Goal: Task Accomplishment & Management: Use online tool/utility

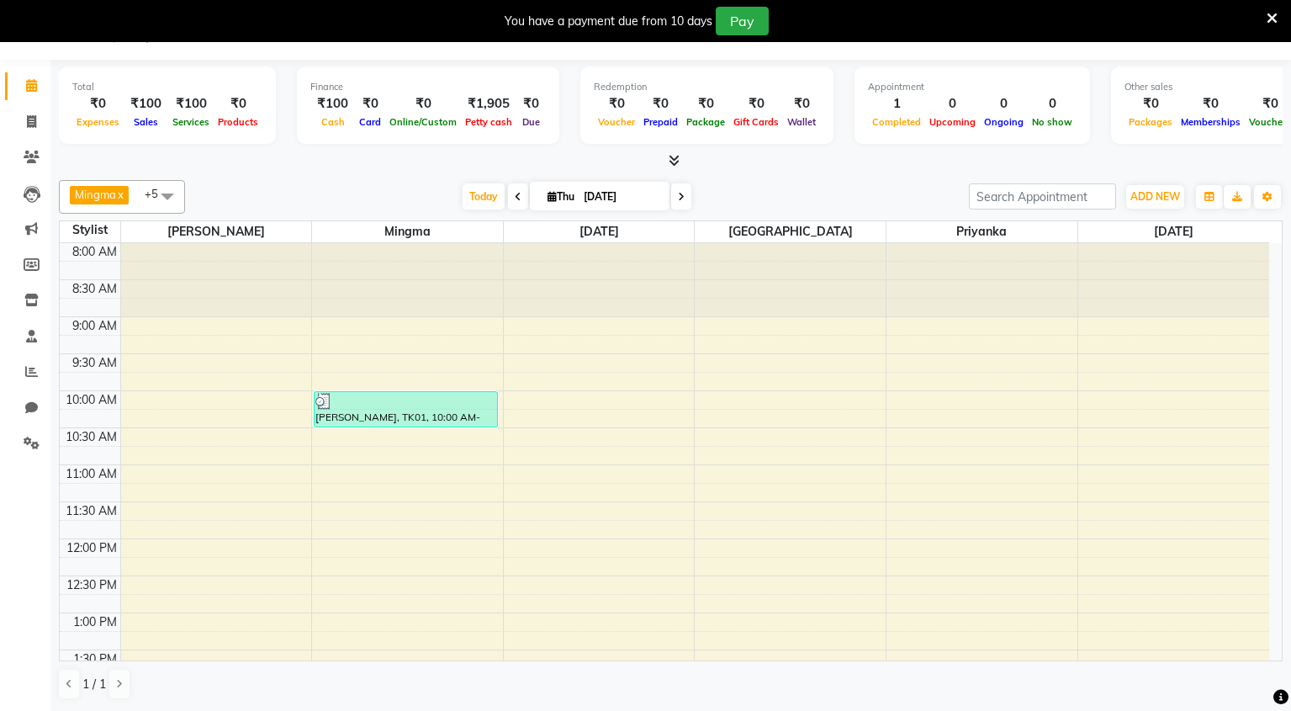
click at [1270, 23] on icon at bounding box center [1271, 18] width 11 height 15
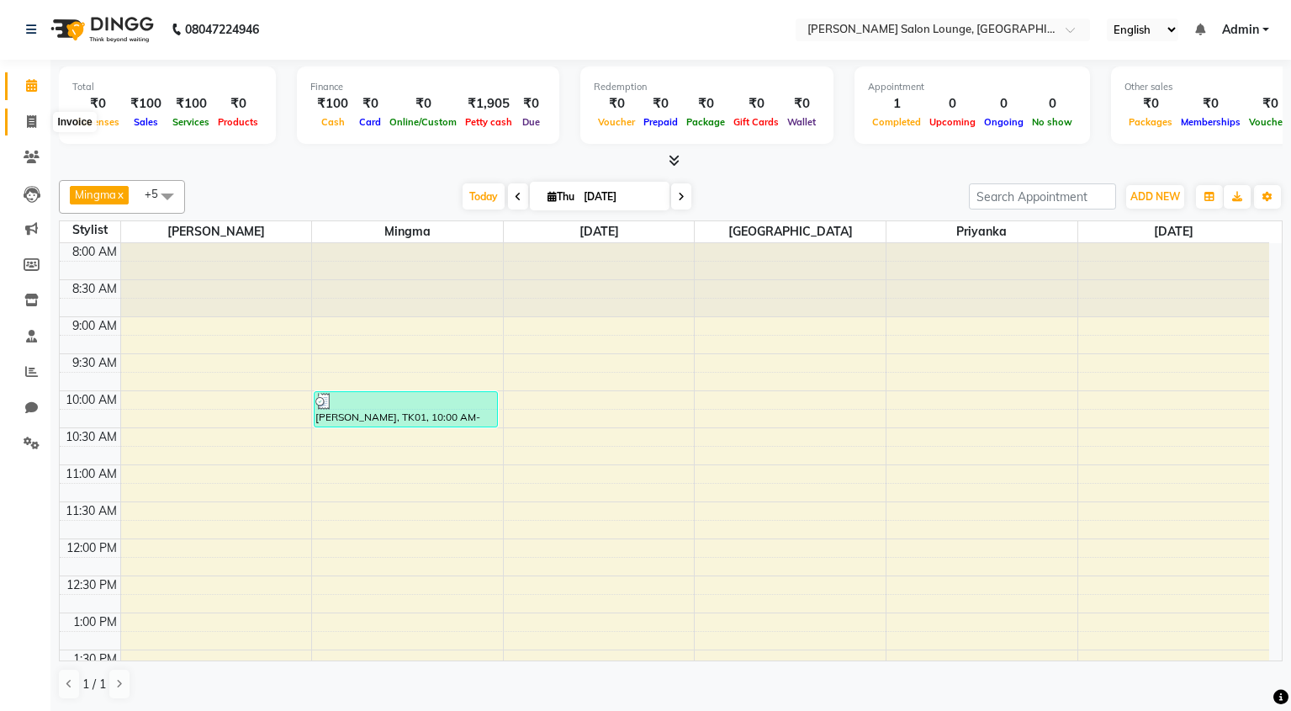
click at [40, 124] on span at bounding box center [31, 122] width 29 height 19
select select "service"
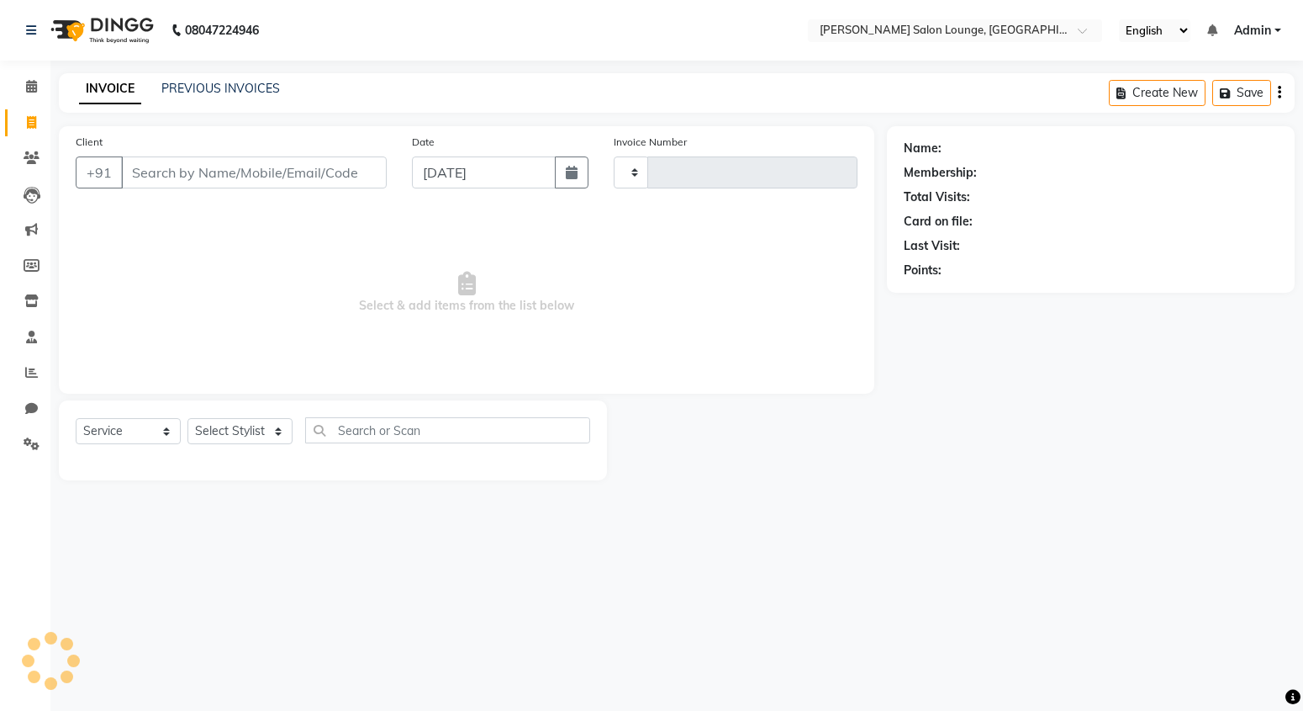
type input "0132"
select select "8909"
click at [225, 175] on input "Client" at bounding box center [254, 172] width 266 height 32
click at [154, 431] on select "Select Service Product Membership Package Voucher Prepaid Gift Card" at bounding box center [128, 431] width 105 height 26
click at [250, 439] on select "Select Stylist Mingma [PERSON_NAME][GEOGRAPHIC_DATA] [PERSON_NAME][DATE][DATE]" at bounding box center [240, 431] width 105 height 26
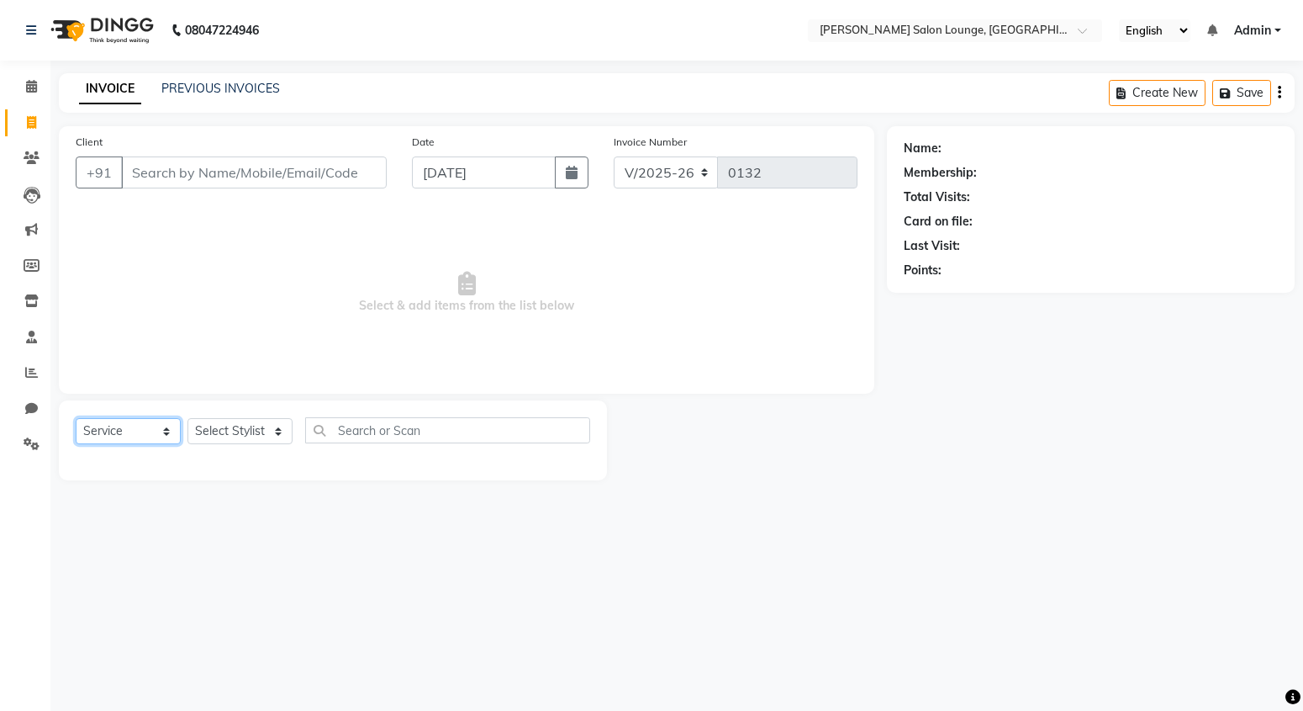
click at [170, 435] on select "Select Service Product Membership Package Voucher Prepaid Gift Card" at bounding box center [128, 431] width 105 height 26
click at [171, 174] on input "Client" at bounding box center [254, 172] width 266 height 32
type input "9060587466"
click at [261, 433] on select "Select Stylist Mingma [PERSON_NAME][GEOGRAPHIC_DATA] [PERSON_NAME][DATE][DATE]" at bounding box center [240, 431] width 105 height 26
select select "89949"
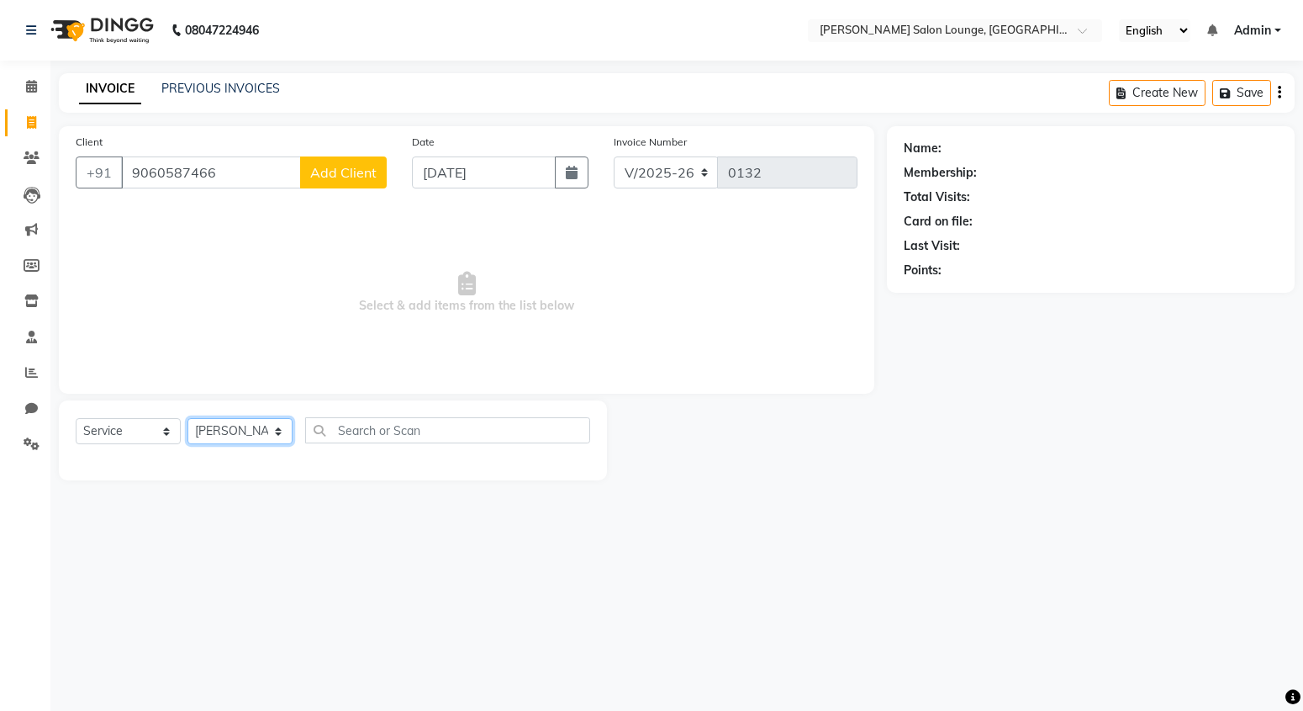
click at [188, 418] on select "Select Stylist Mingma [PERSON_NAME][GEOGRAPHIC_DATA] [PERSON_NAME][DATE][DATE]" at bounding box center [240, 431] width 105 height 26
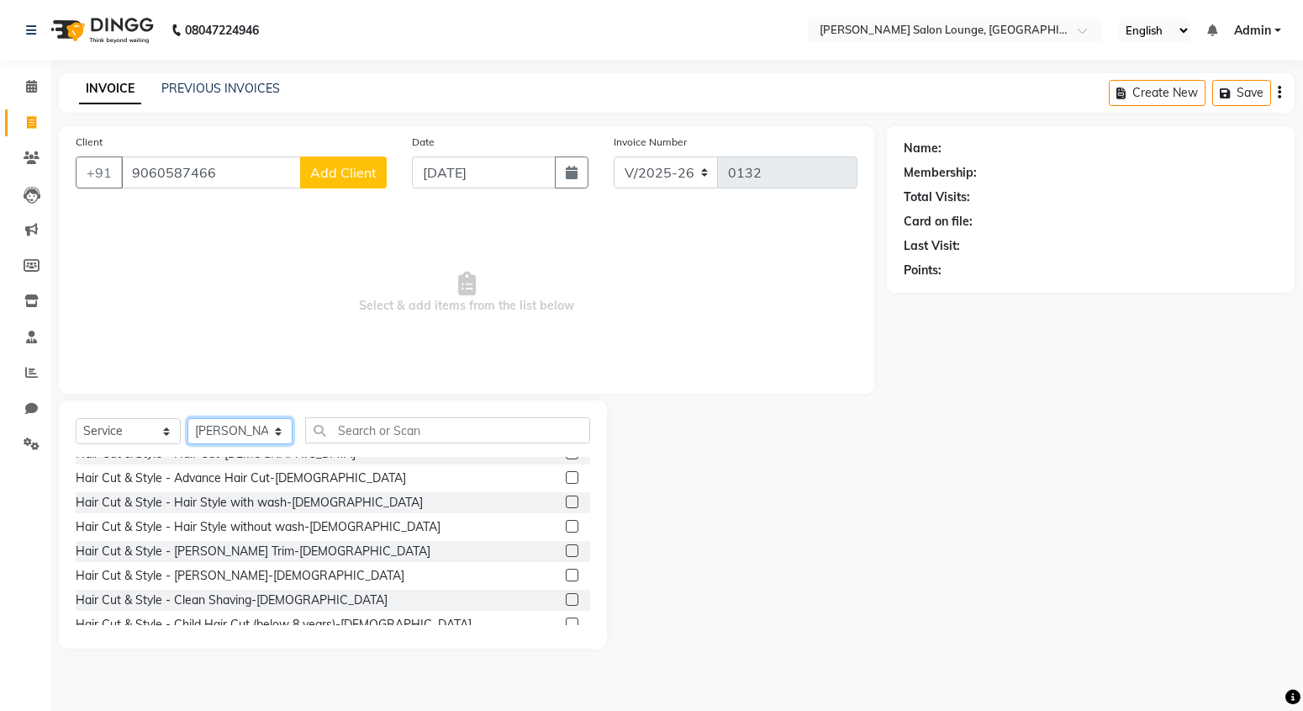
scroll to position [17, 0]
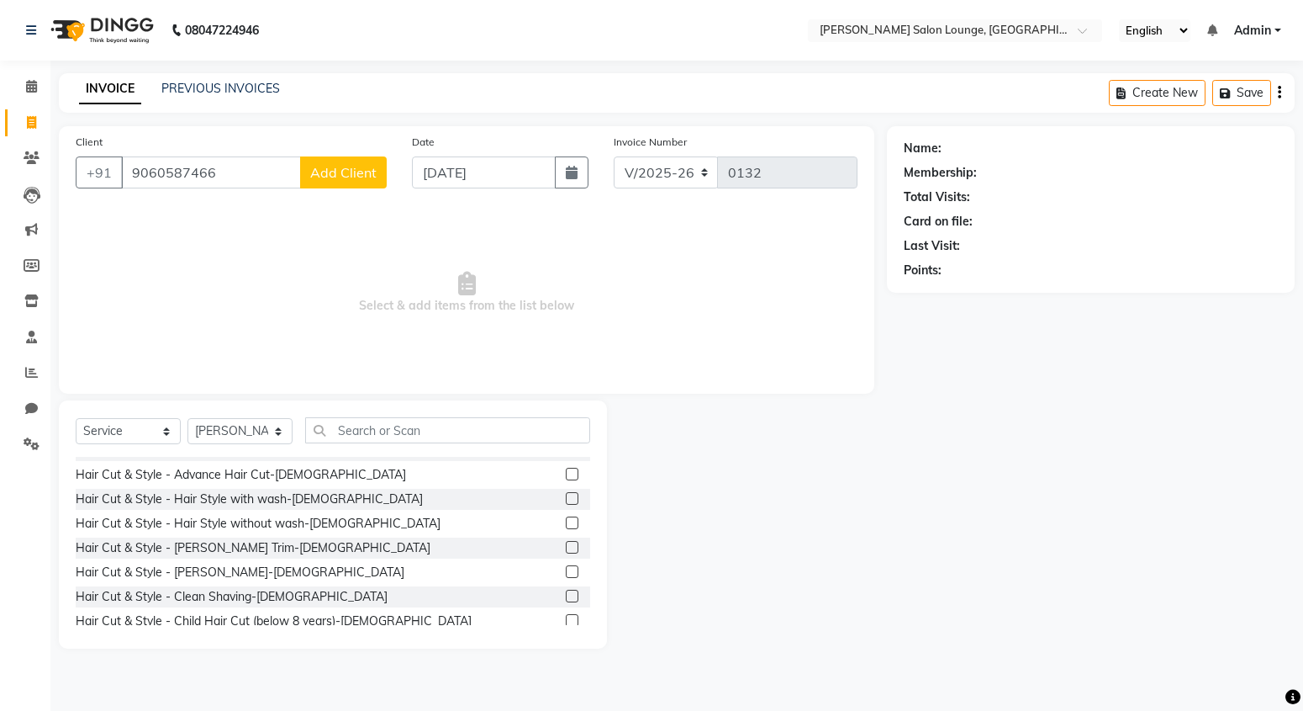
click at [550, 590] on div "Hair Cut & Style - Clean Shaving-[DEMOGRAPHIC_DATA]" at bounding box center [333, 596] width 515 height 21
click at [566, 593] on label at bounding box center [572, 595] width 13 height 13
click at [566, 593] on input "checkbox" at bounding box center [571, 596] width 11 height 11
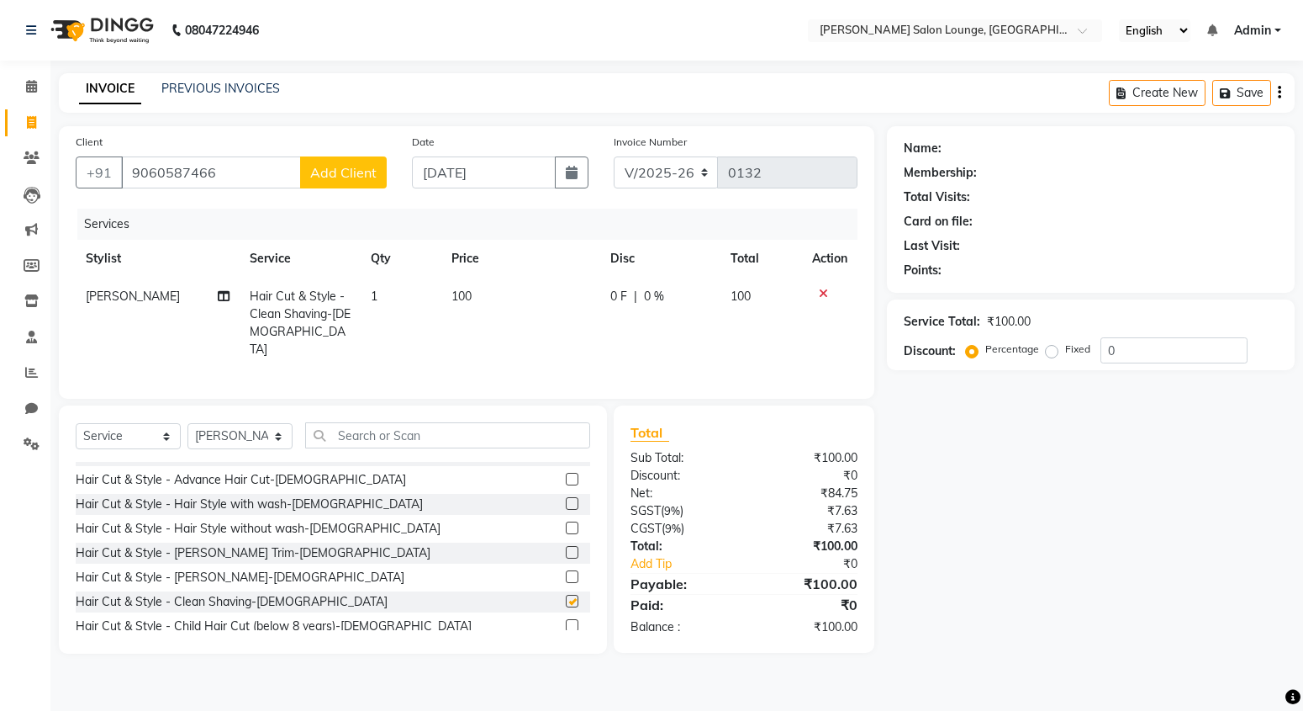
checkbox input "false"
click at [1155, 350] on input "0" at bounding box center [1174, 350] width 147 height 26
type input "50"
click at [1246, 98] on button "Save" at bounding box center [1242, 93] width 59 height 26
click at [1247, 103] on button "Save" at bounding box center [1242, 93] width 59 height 26
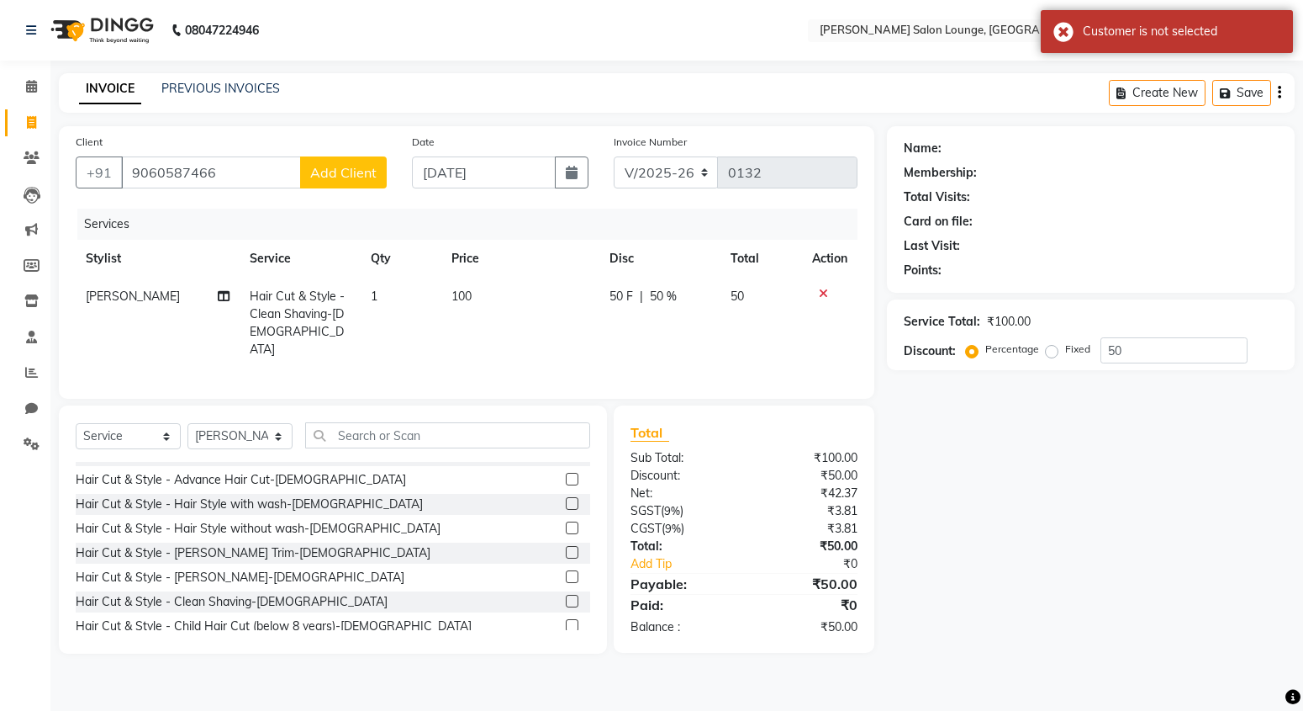
click at [352, 180] on span "Add Client" at bounding box center [343, 172] width 66 height 17
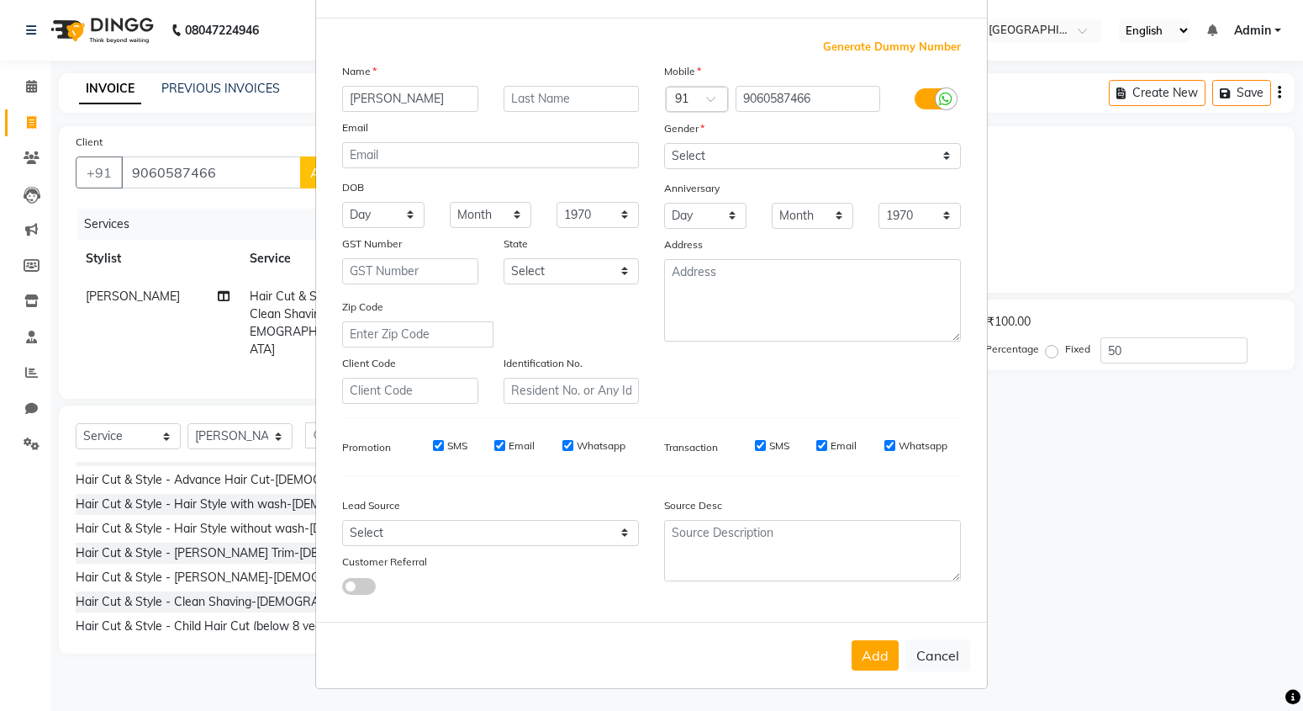
scroll to position [66, 0]
type input "[PERSON_NAME]"
click at [867, 653] on button "Add" at bounding box center [875, 653] width 47 height 30
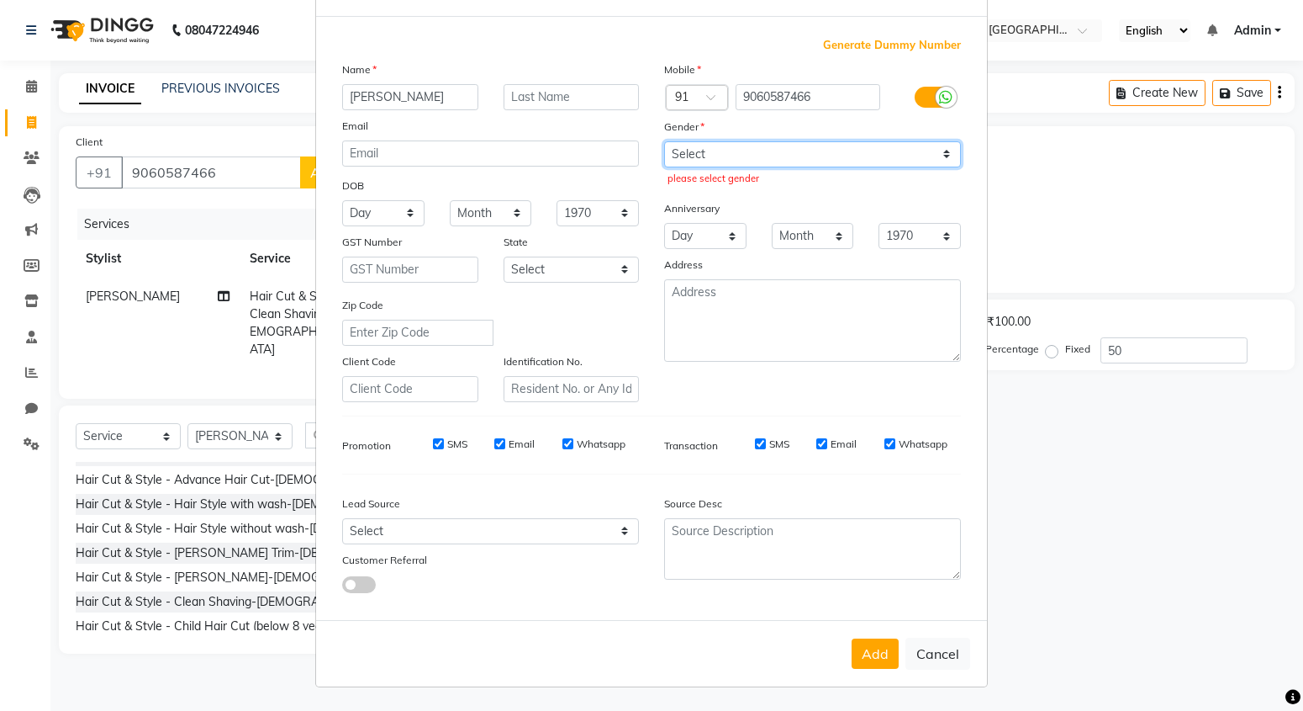
click at [929, 148] on select "Select [DEMOGRAPHIC_DATA] [DEMOGRAPHIC_DATA] Other Prefer Not To Say" at bounding box center [812, 154] width 297 height 26
select select "[DEMOGRAPHIC_DATA]"
click at [664, 141] on select "Select [DEMOGRAPHIC_DATA] [DEMOGRAPHIC_DATA] Other Prefer Not To Say" at bounding box center [812, 154] width 297 height 26
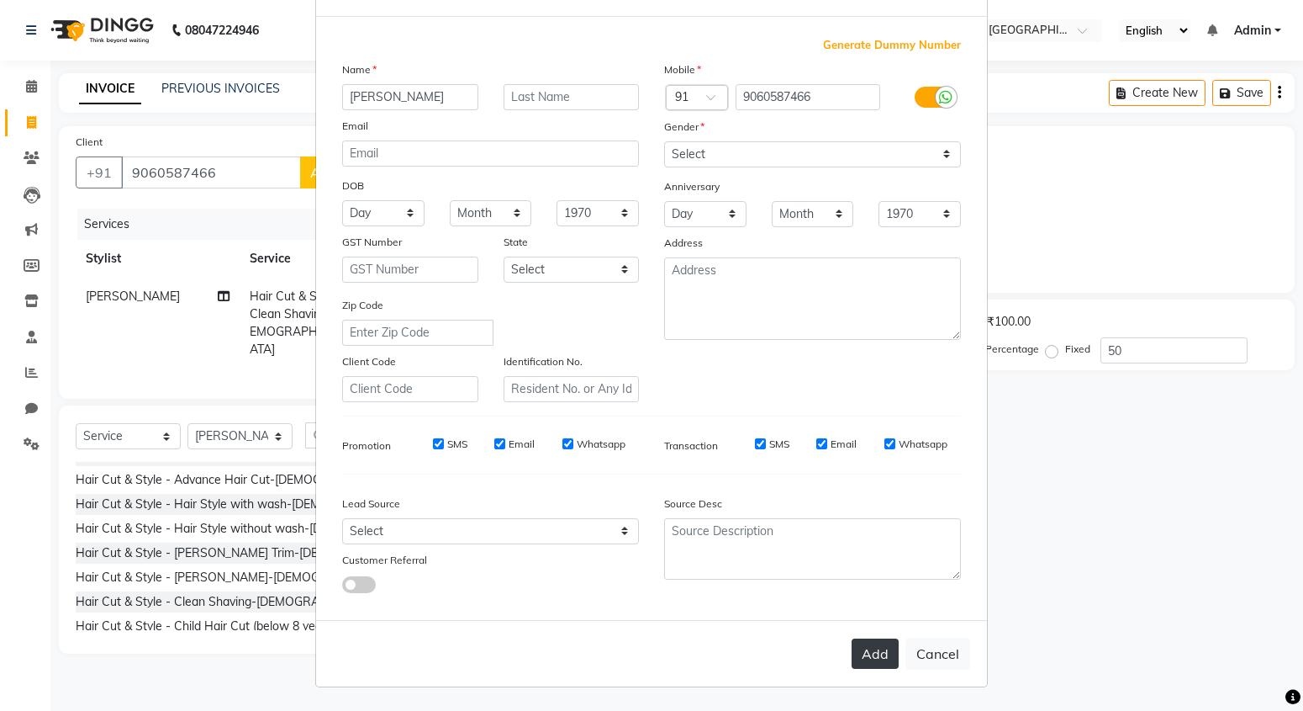
click at [879, 656] on button "Add" at bounding box center [875, 653] width 47 height 30
type input "0"
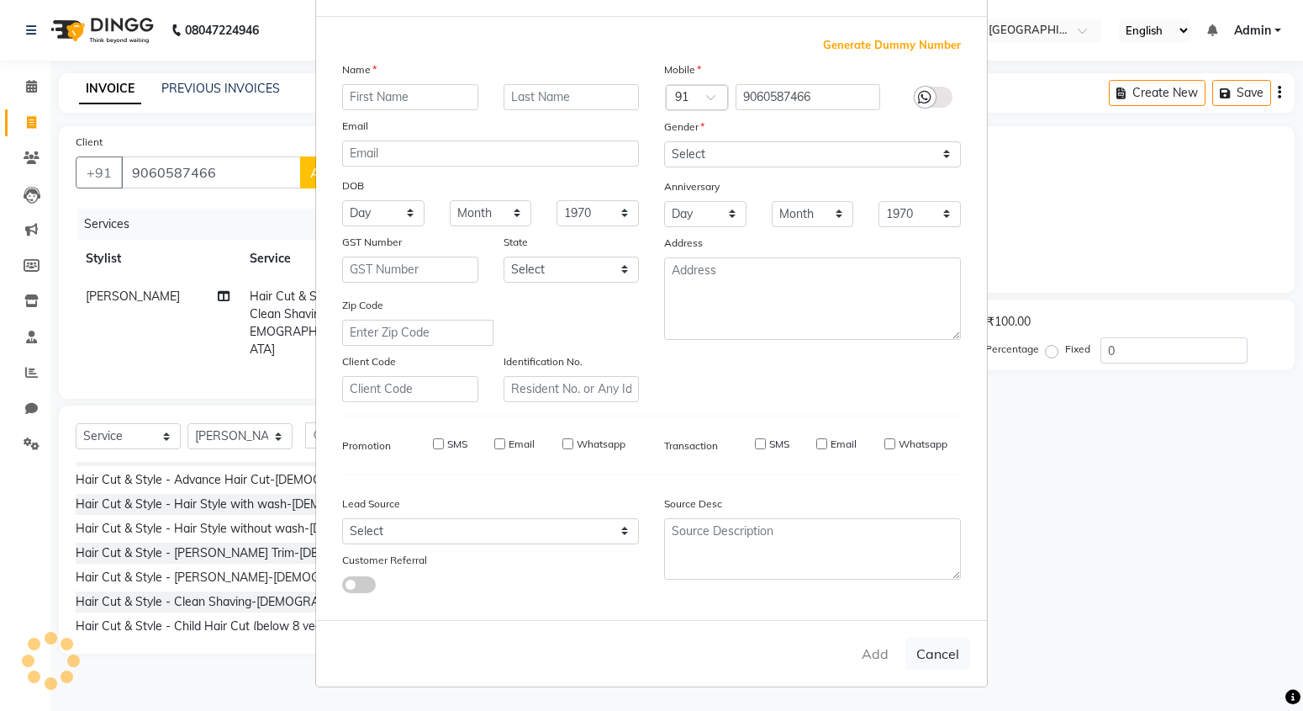
select select
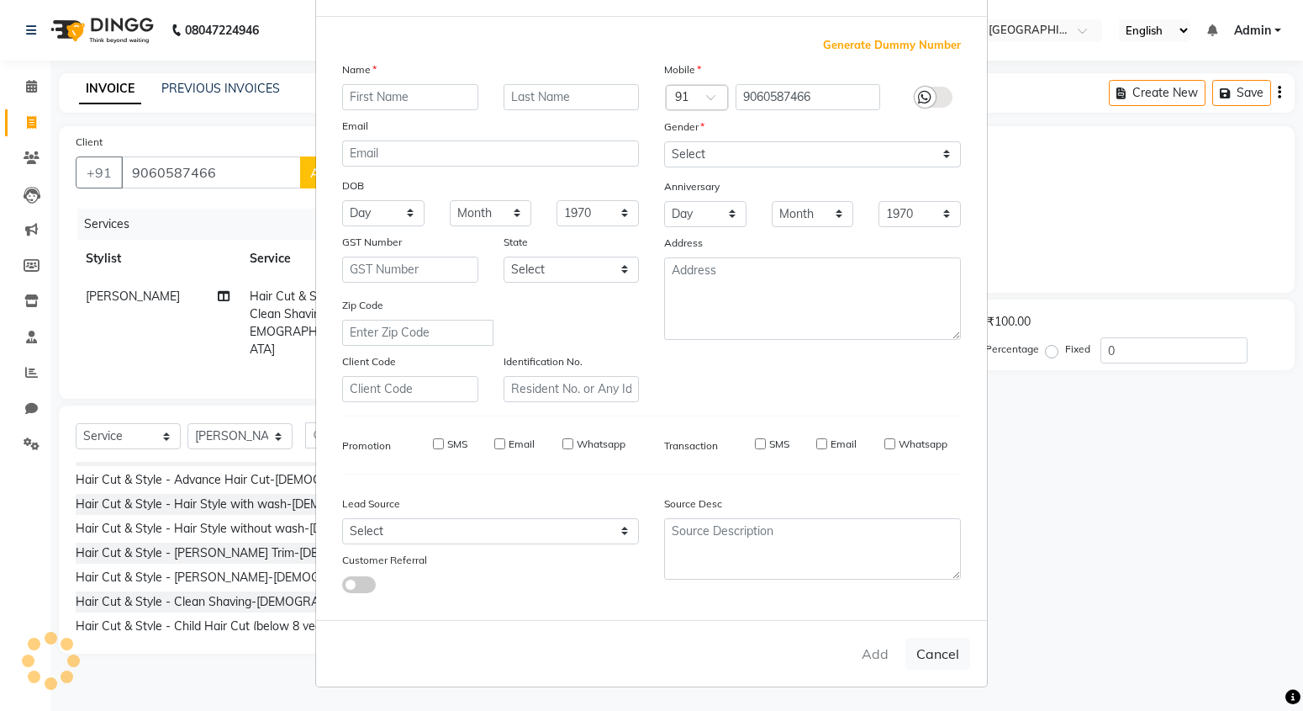
select select
checkbox input "false"
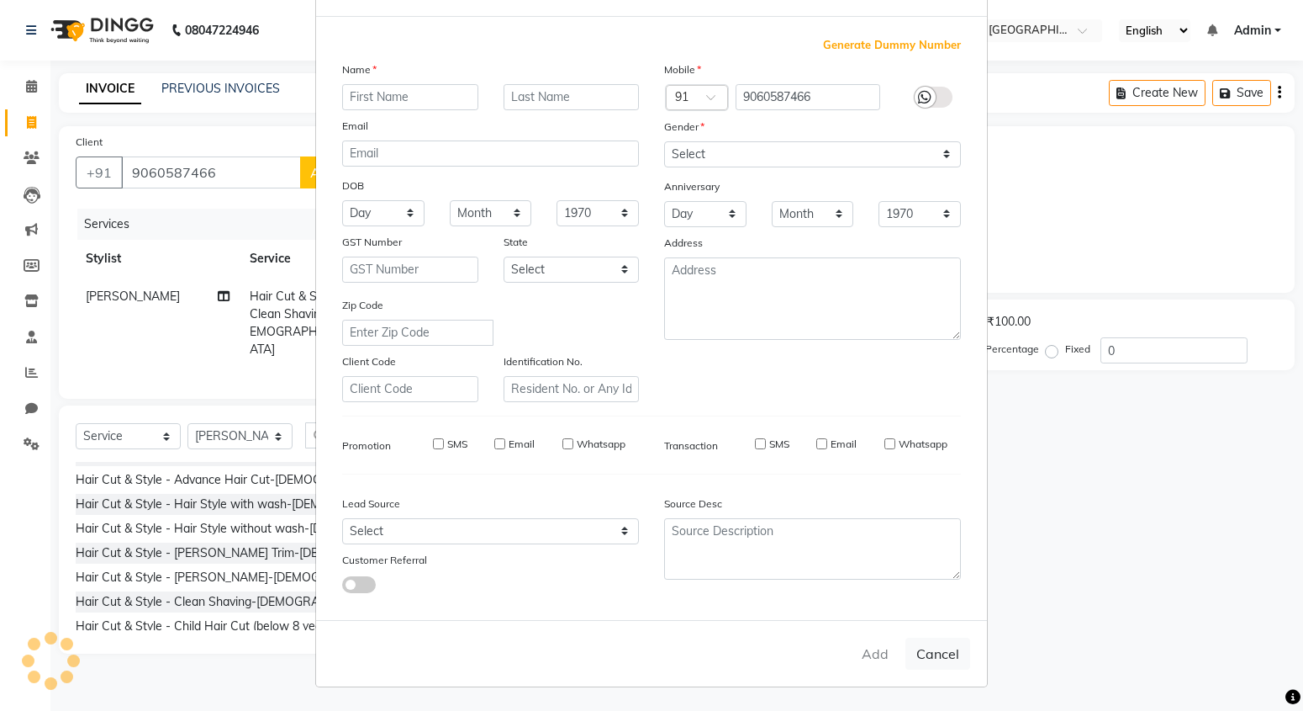
checkbox input "false"
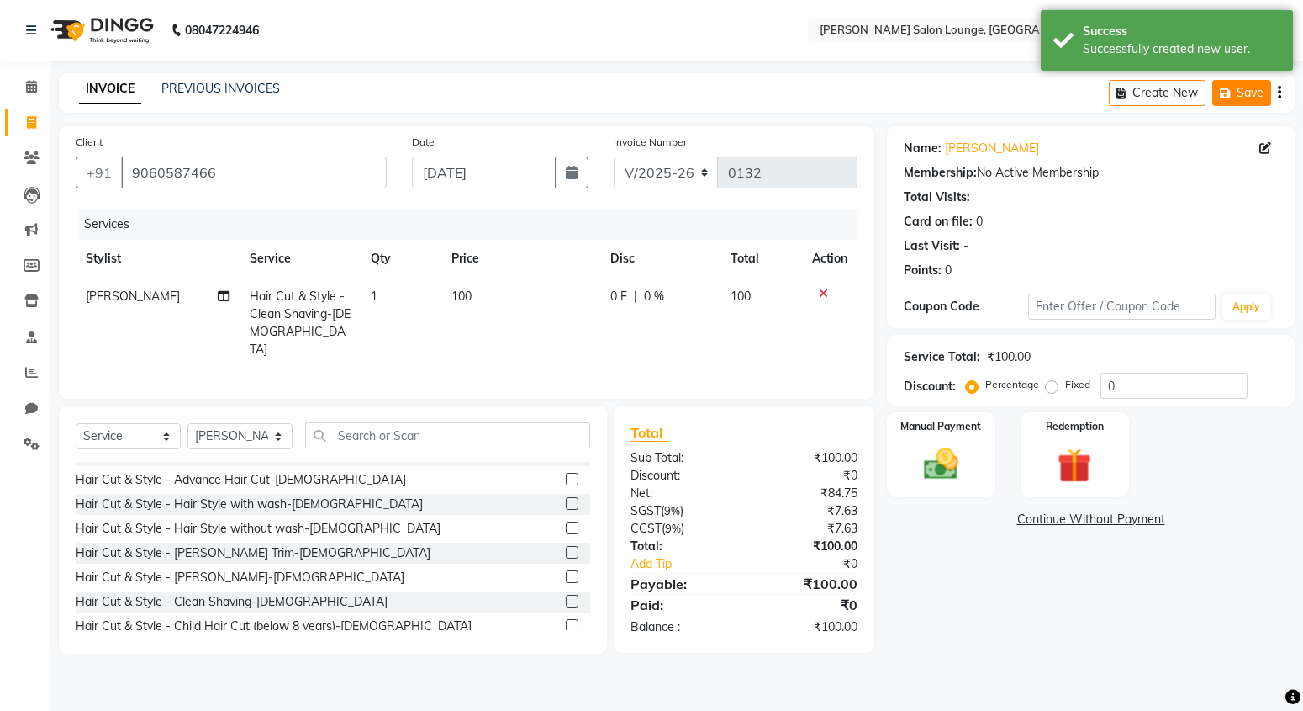
click at [1227, 84] on button "Save" at bounding box center [1242, 93] width 59 height 26
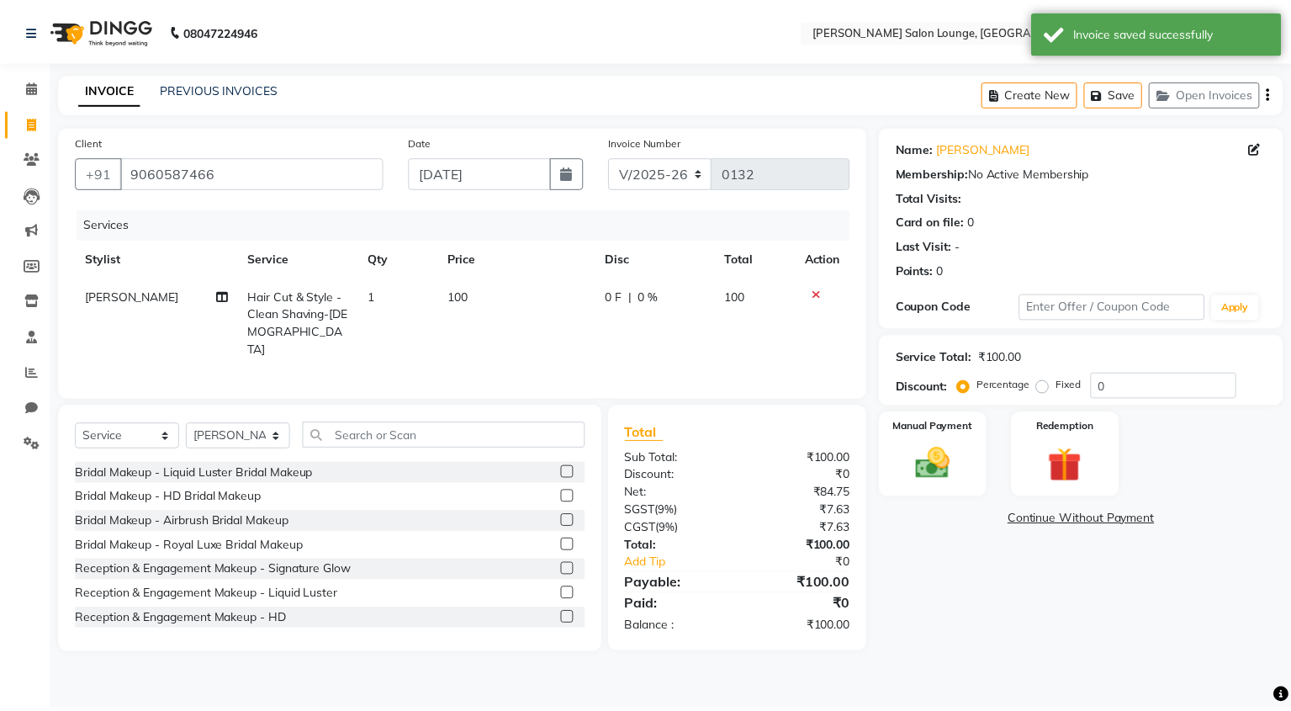
scroll to position [4587, 0]
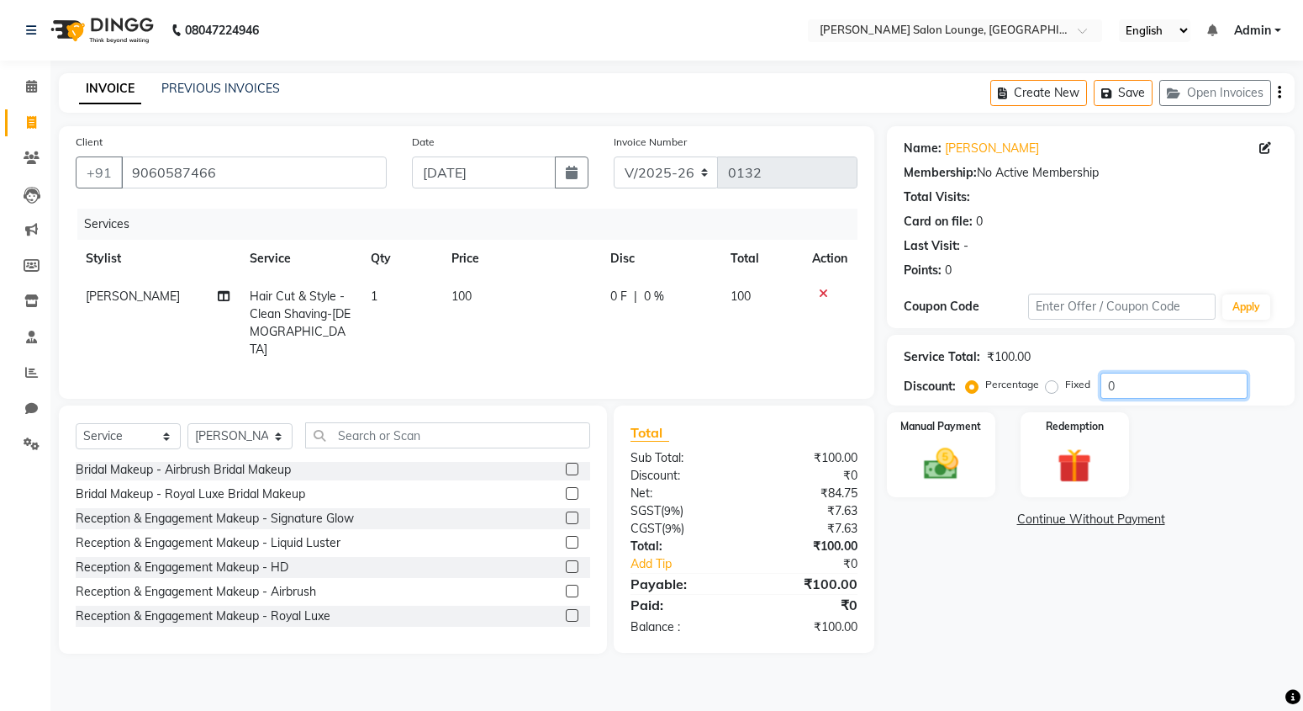
click at [1113, 381] on input "0" at bounding box center [1174, 386] width 147 height 26
type input "0"
type input "50"
click at [917, 449] on img at bounding box center [941, 464] width 58 height 41
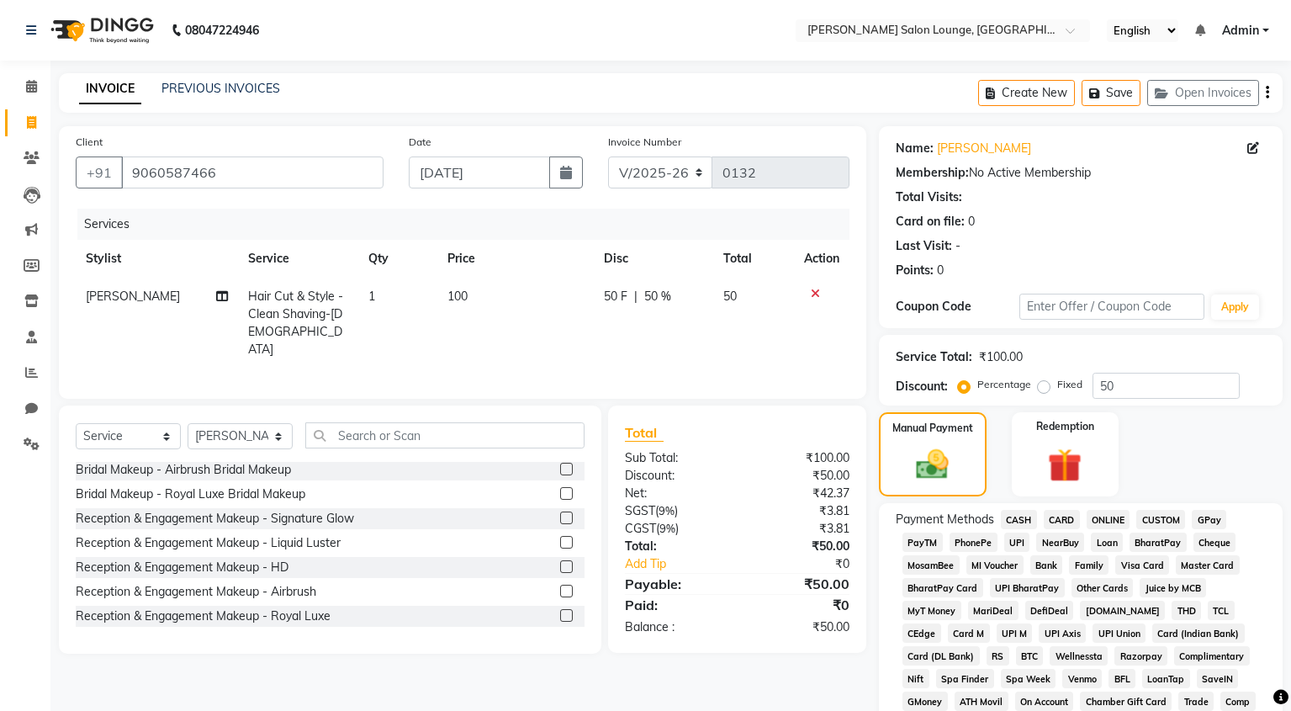
click at [1020, 517] on span "CASH" at bounding box center [1019, 519] width 36 height 19
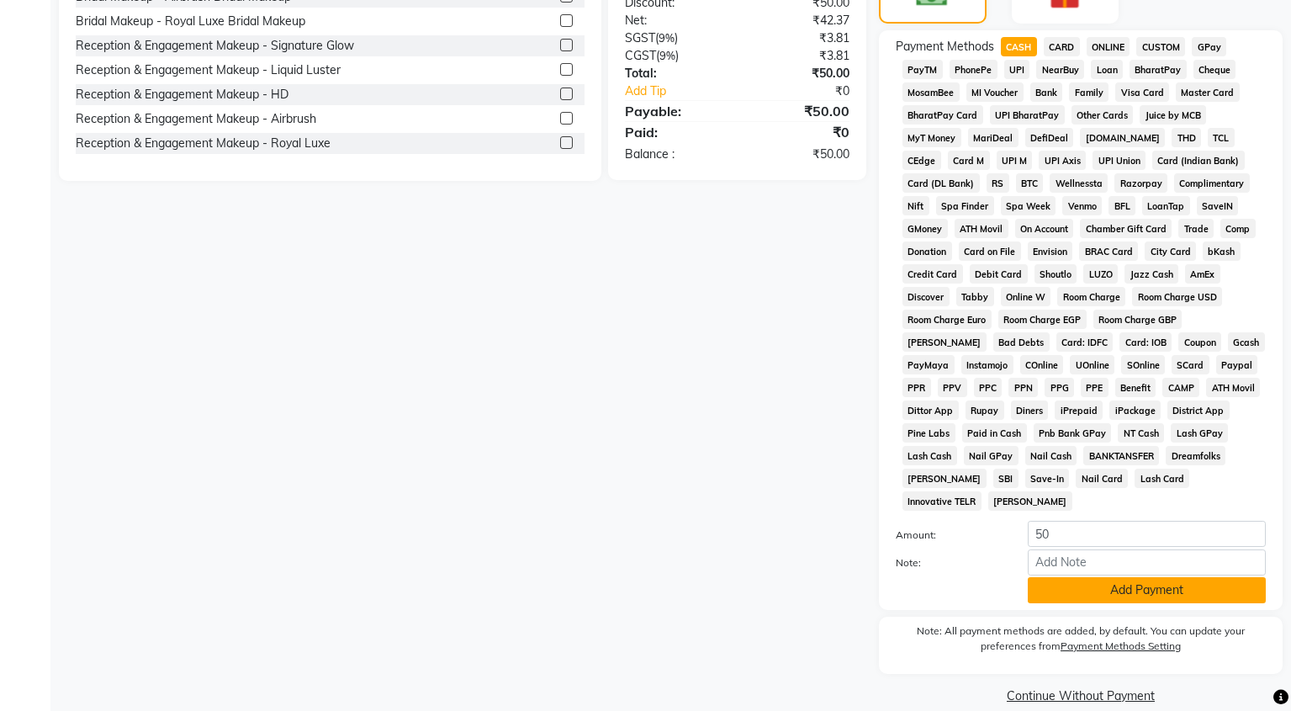
click at [1132, 577] on button "Add Payment" at bounding box center [1147, 590] width 238 height 26
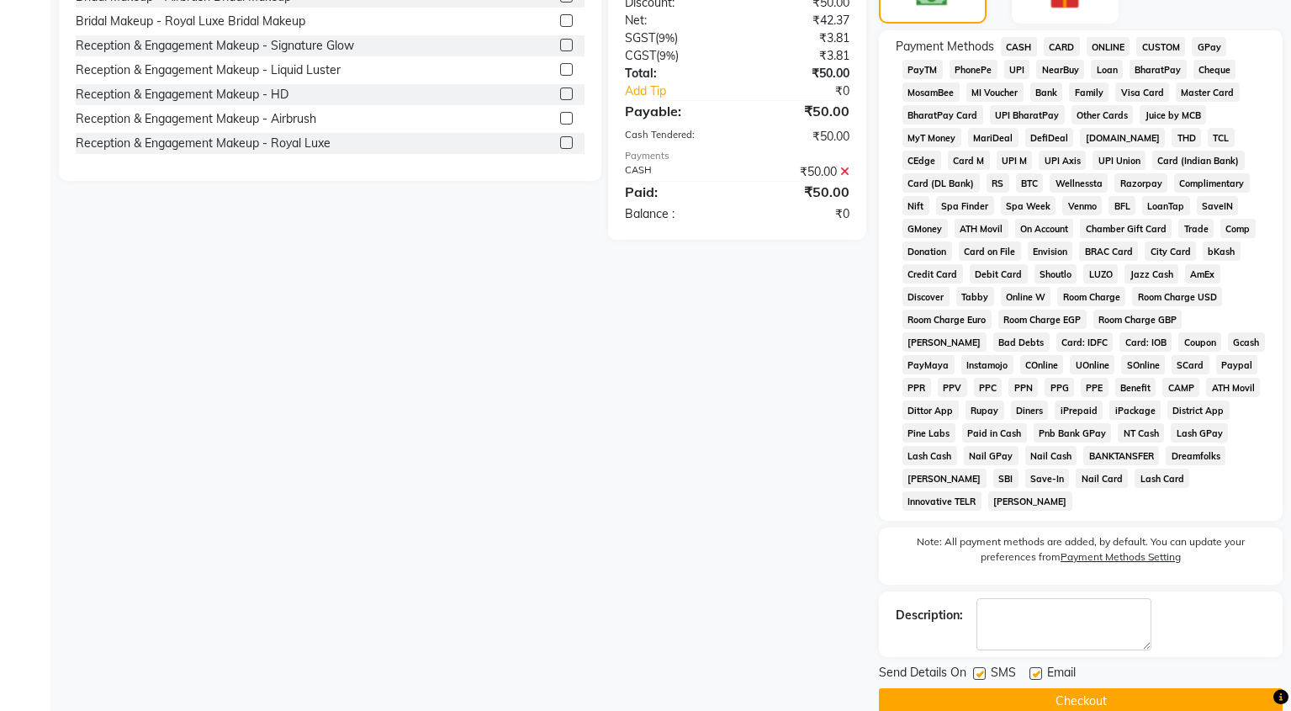
scroll to position [478, 0]
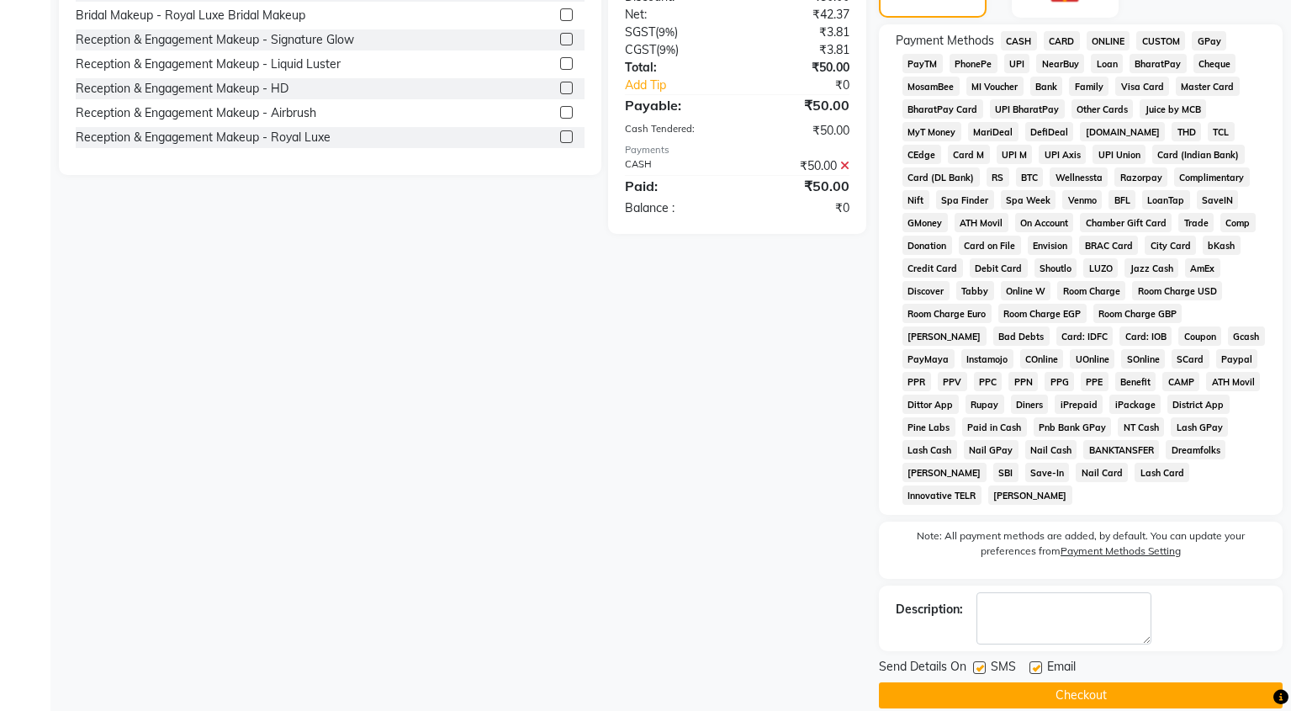
click at [1060, 682] on button "Checkout" at bounding box center [1081, 695] width 404 height 26
